Goal: Task Accomplishment & Management: Use online tool/utility

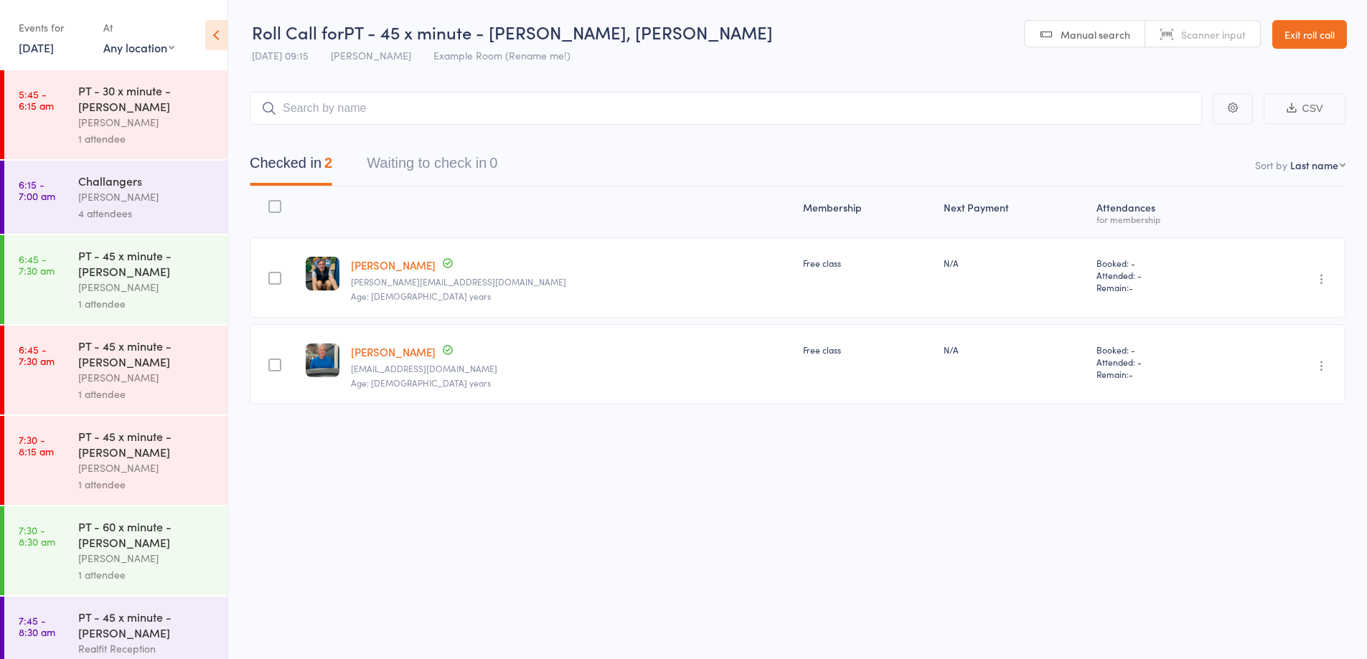
scroll to position [794, 0]
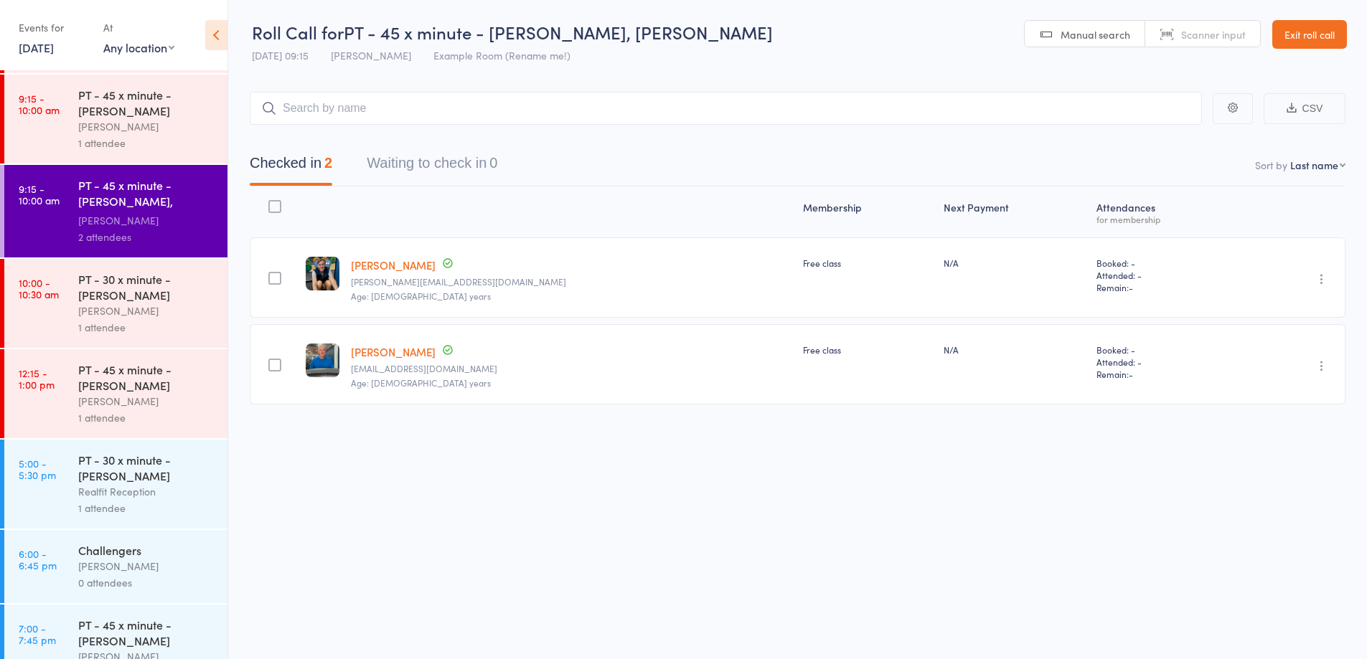
click at [1286, 30] on link "Exit roll call" at bounding box center [1309, 34] width 75 height 29
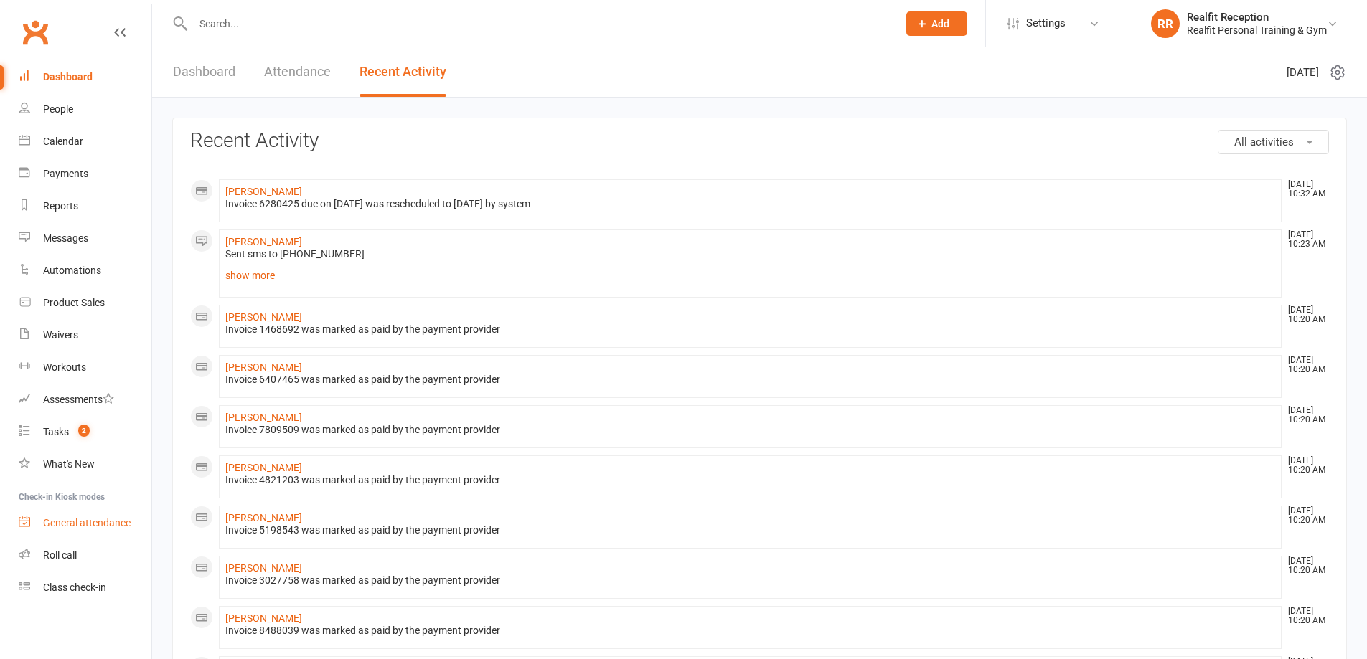
click at [97, 524] on div "General attendance" at bounding box center [87, 522] width 88 height 11
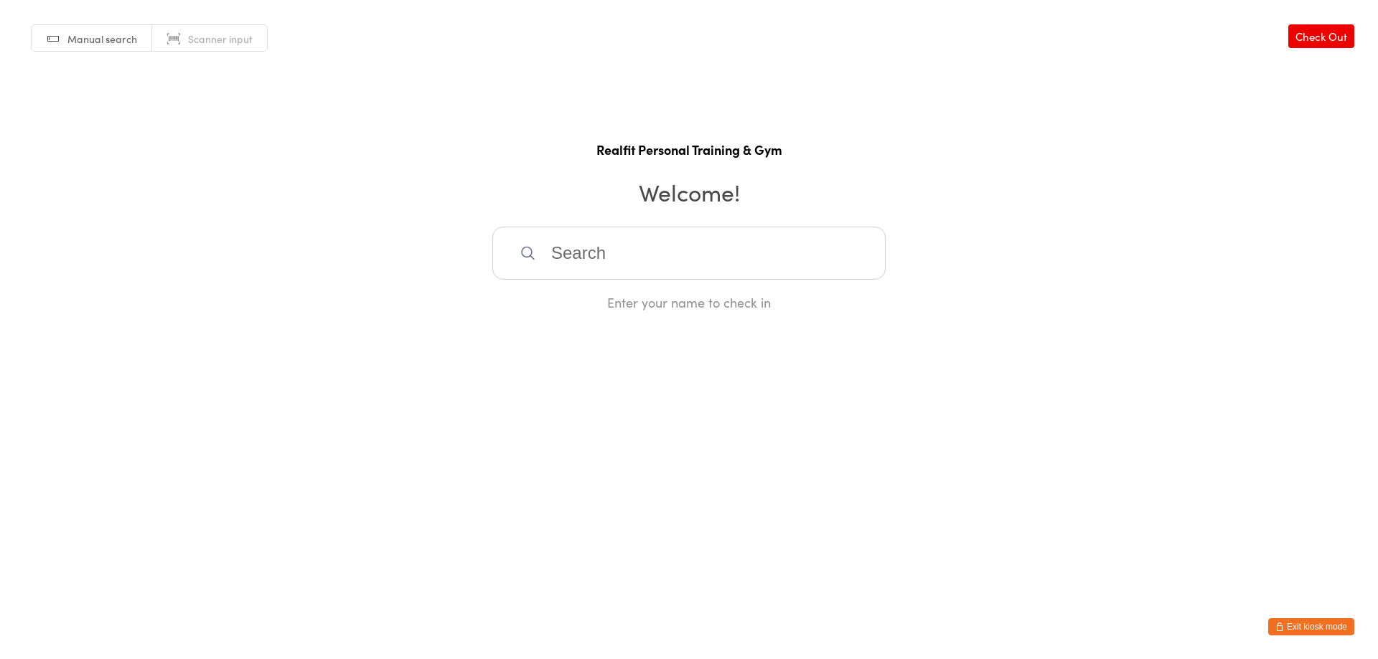
click at [575, 255] on input "search" at bounding box center [688, 253] width 393 height 53
type input "[PERSON_NAME]"
click at [562, 293] on div "[PERSON_NAME]" at bounding box center [688, 299] width 367 height 19
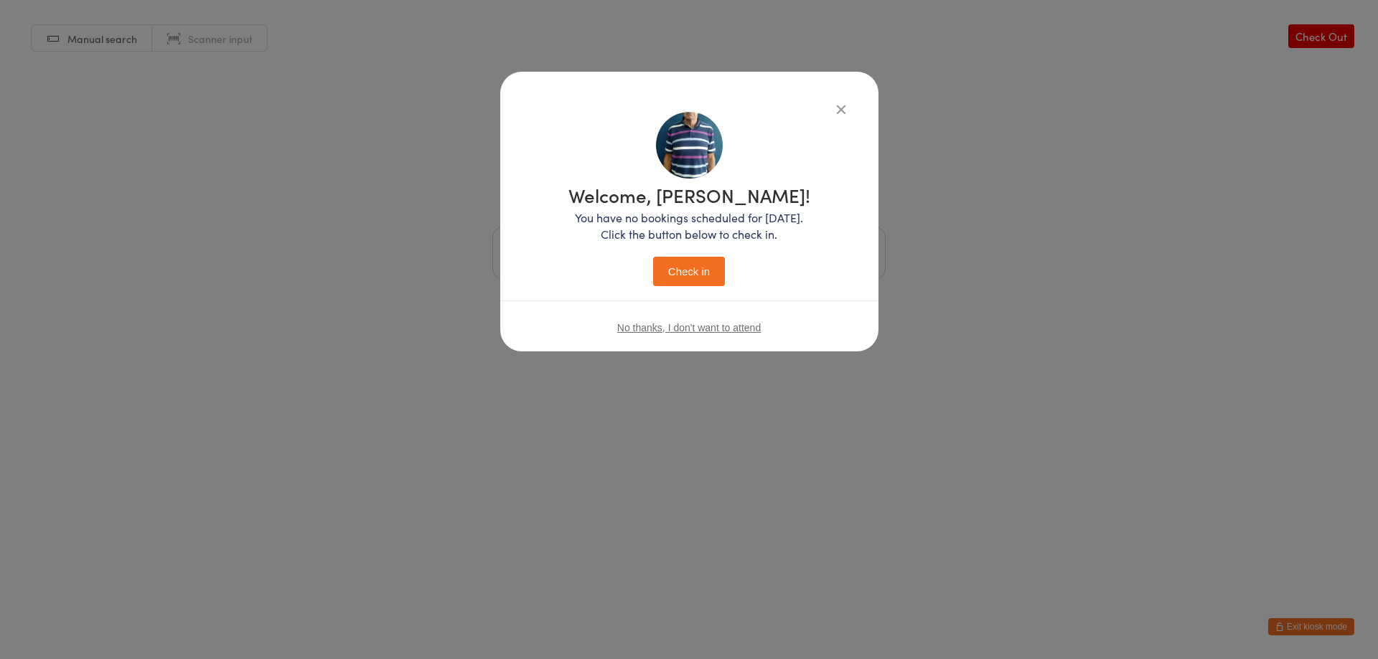
click at [675, 268] on button "Check in" at bounding box center [689, 271] width 72 height 29
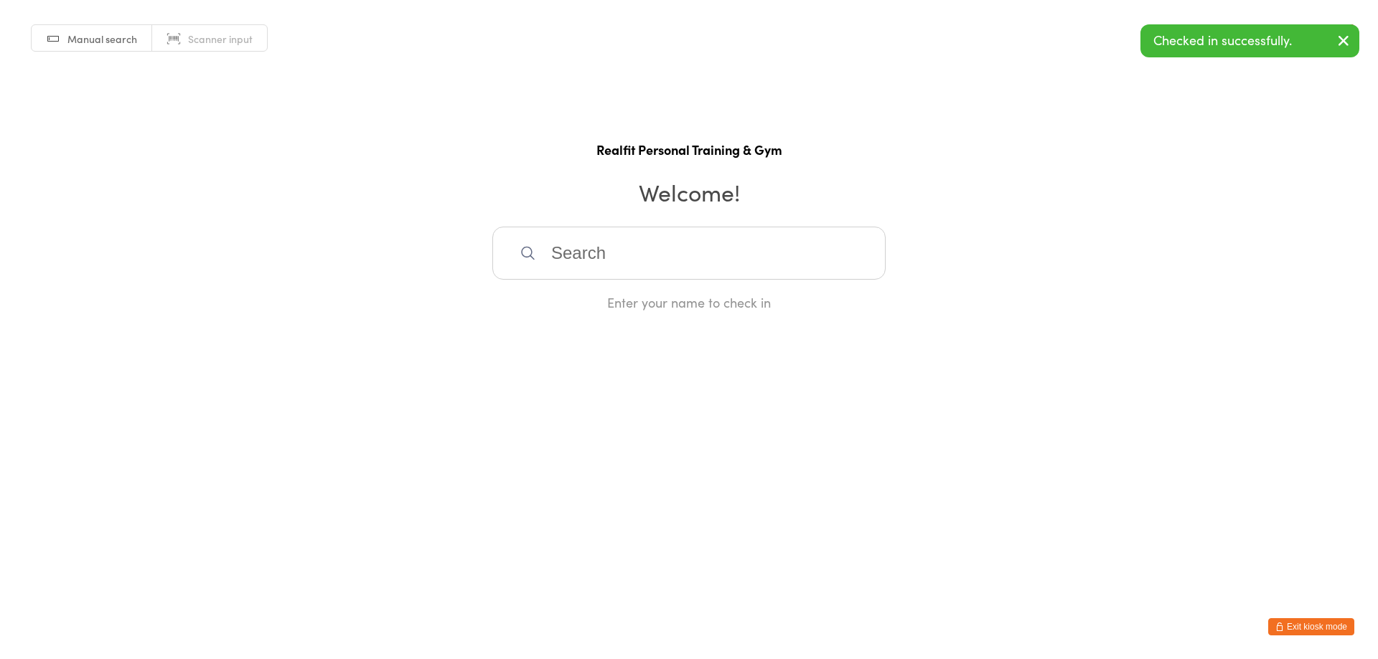
click at [675, 268] on input "search" at bounding box center [688, 253] width 393 height 53
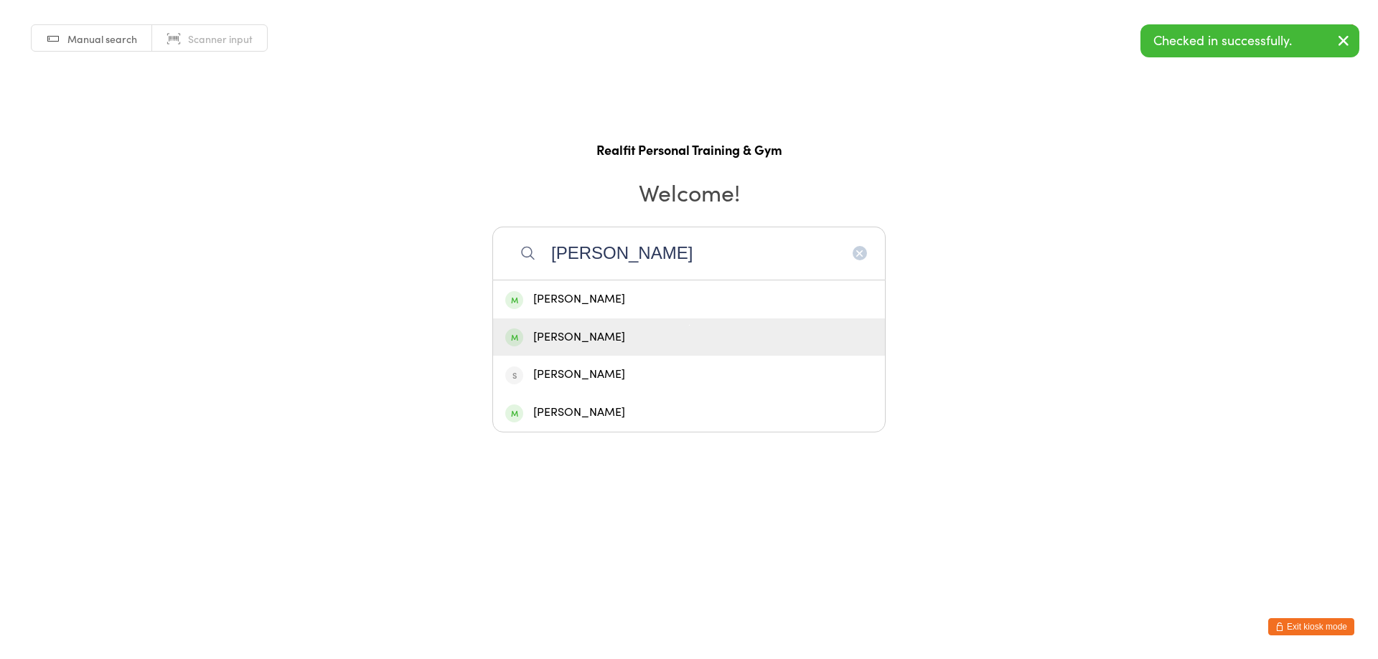
type input "[PERSON_NAME]"
click at [657, 332] on div "[PERSON_NAME]" at bounding box center [688, 337] width 367 height 19
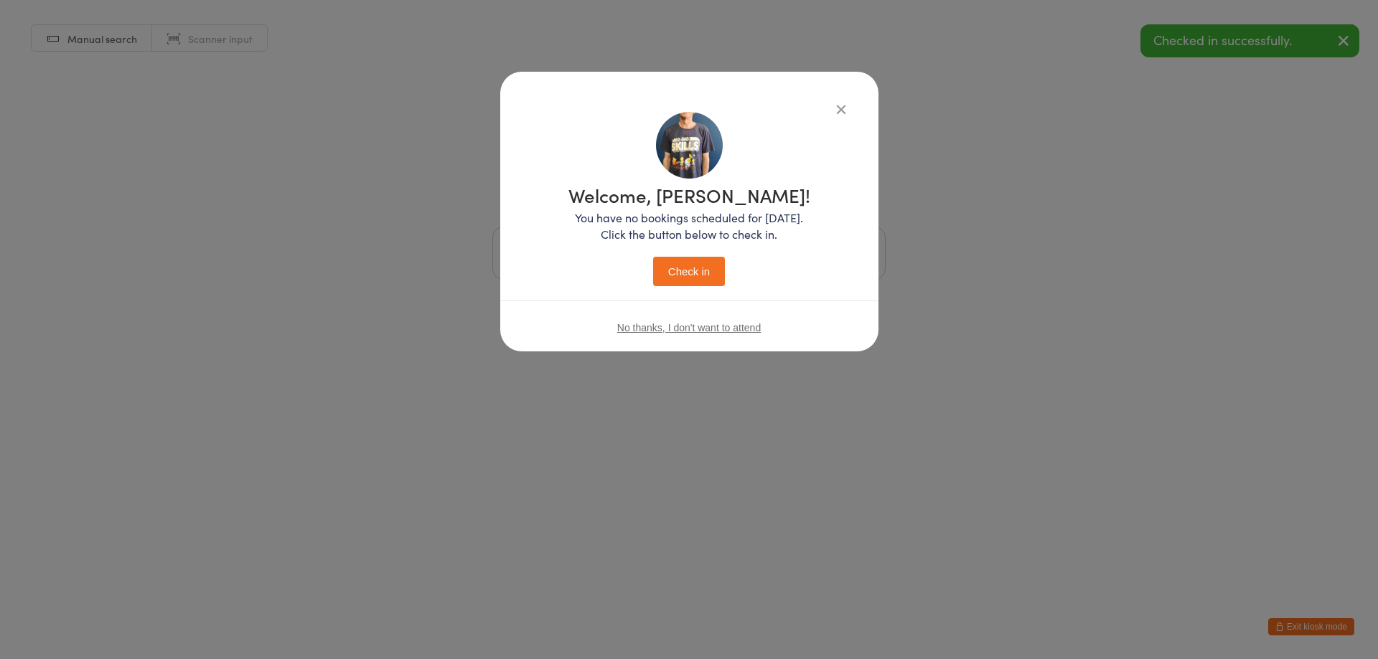
click at [688, 282] on button "Check in" at bounding box center [689, 271] width 72 height 29
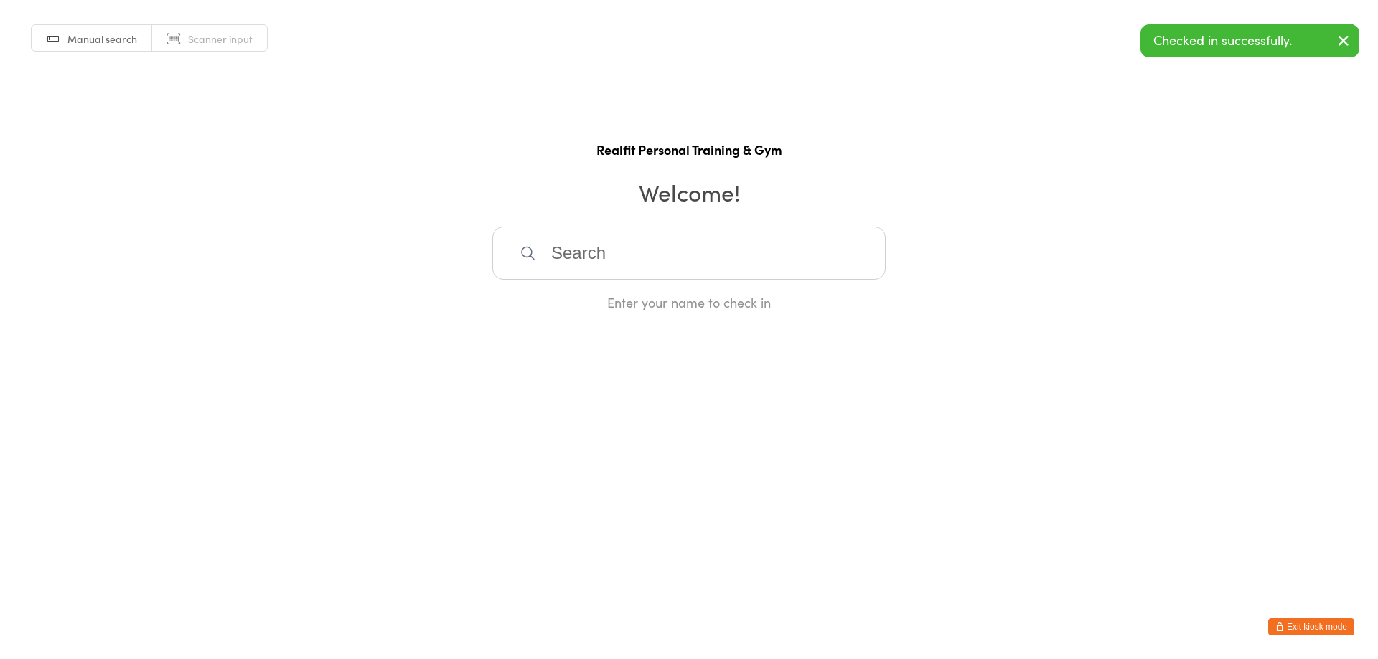
click at [1318, 622] on button "Exit kiosk mode" at bounding box center [1311, 626] width 86 height 17
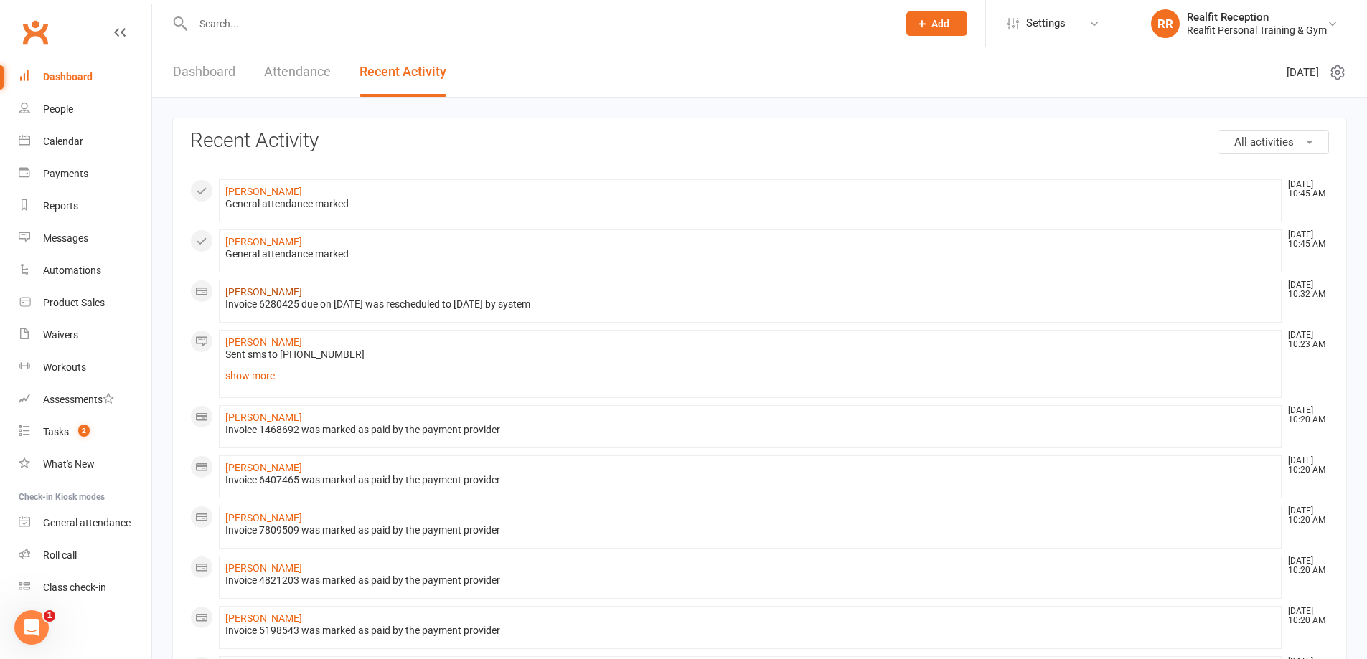
click at [292, 291] on link "[PERSON_NAME]" at bounding box center [263, 291] width 77 height 11
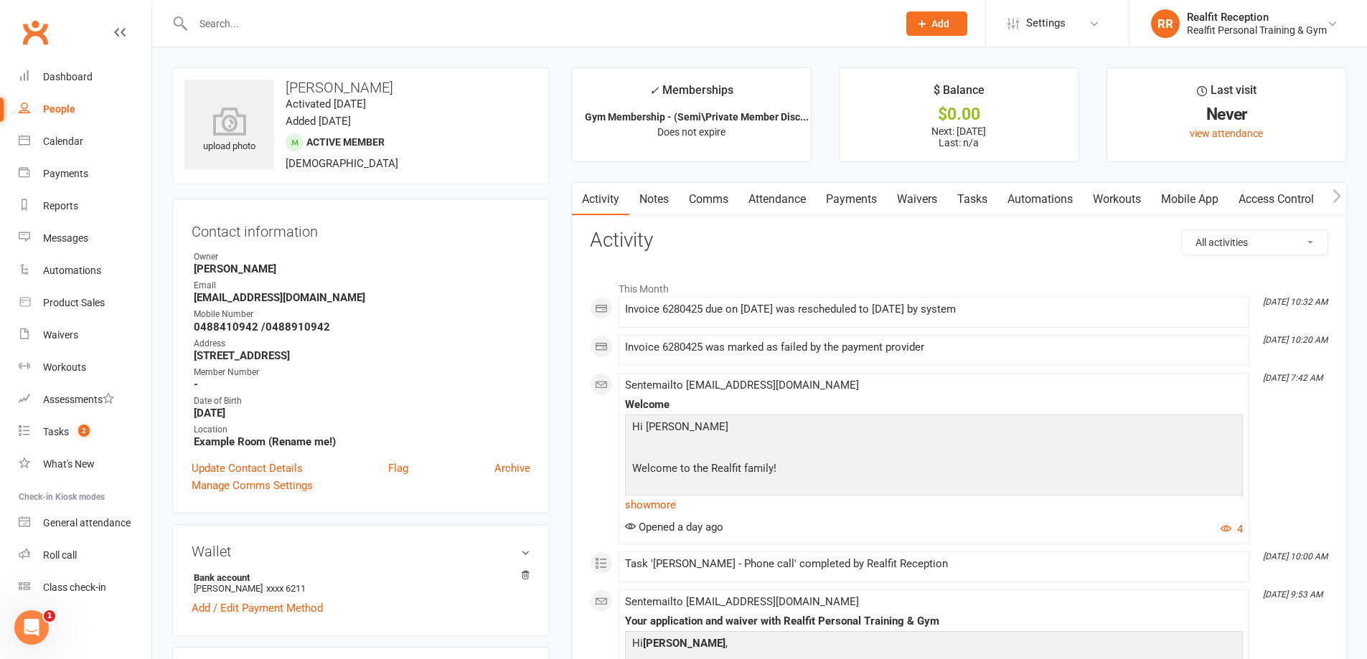
click at [847, 197] on link "Payments" at bounding box center [851, 199] width 71 height 33
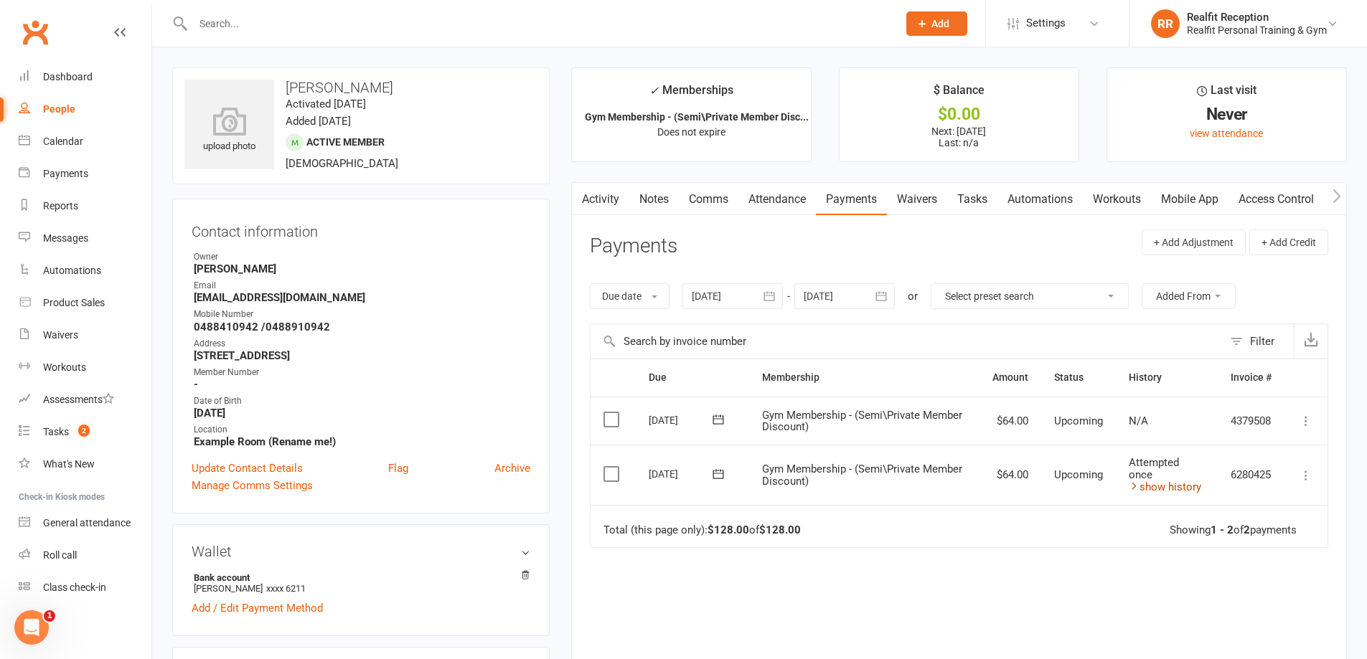
click at [1168, 491] on link "show history" at bounding box center [1165, 487] width 72 height 13
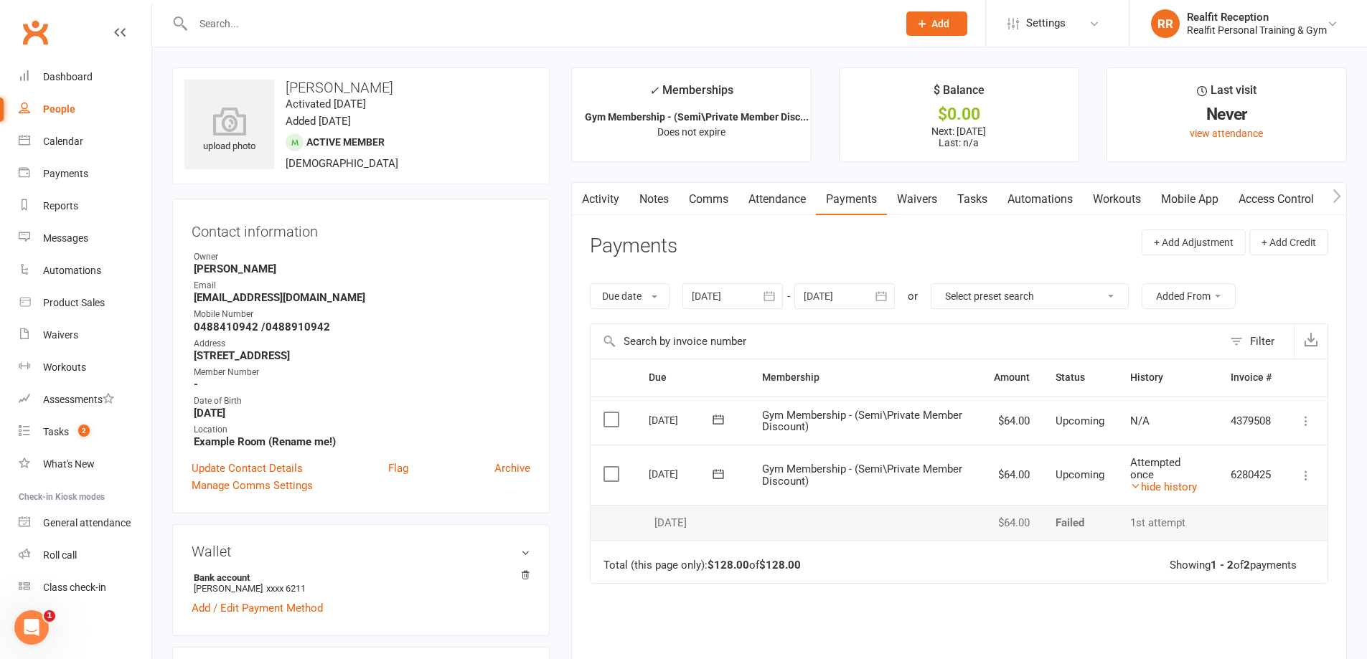
click at [598, 199] on link "Activity" at bounding box center [600, 199] width 57 height 33
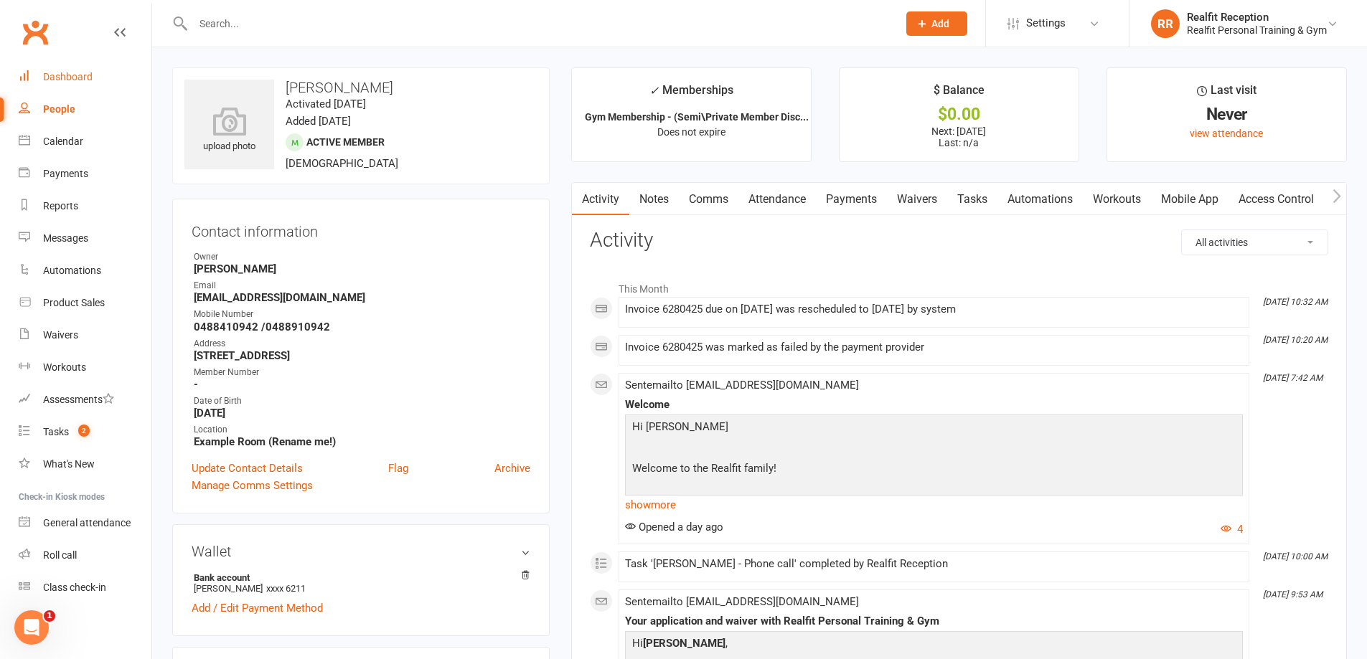
click at [86, 71] on div "Dashboard" at bounding box center [68, 76] width 50 height 11
